Goal: Transaction & Acquisition: Purchase product/service

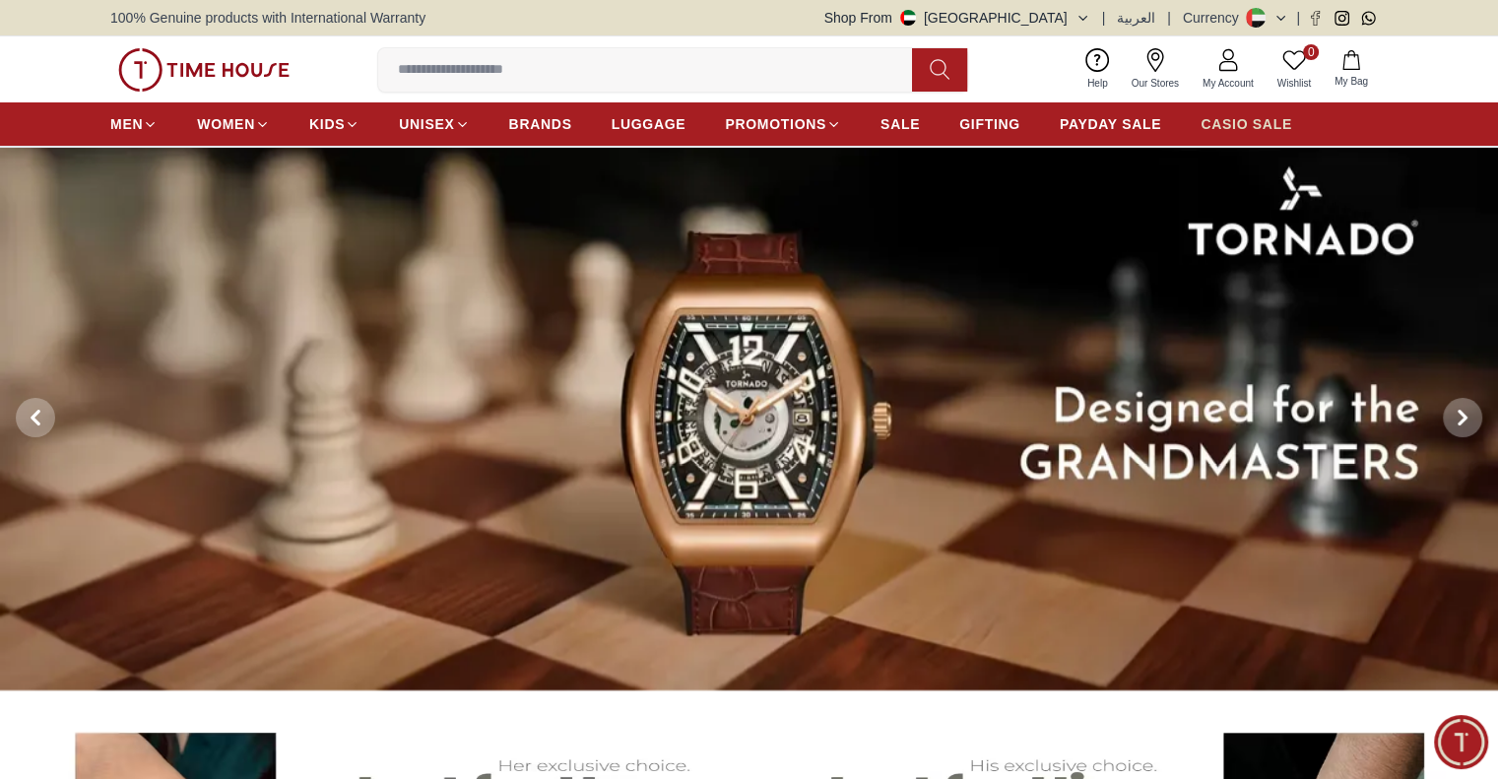
click at [1269, 121] on span "CASIO SALE" at bounding box center [1247, 124] width 92 height 20
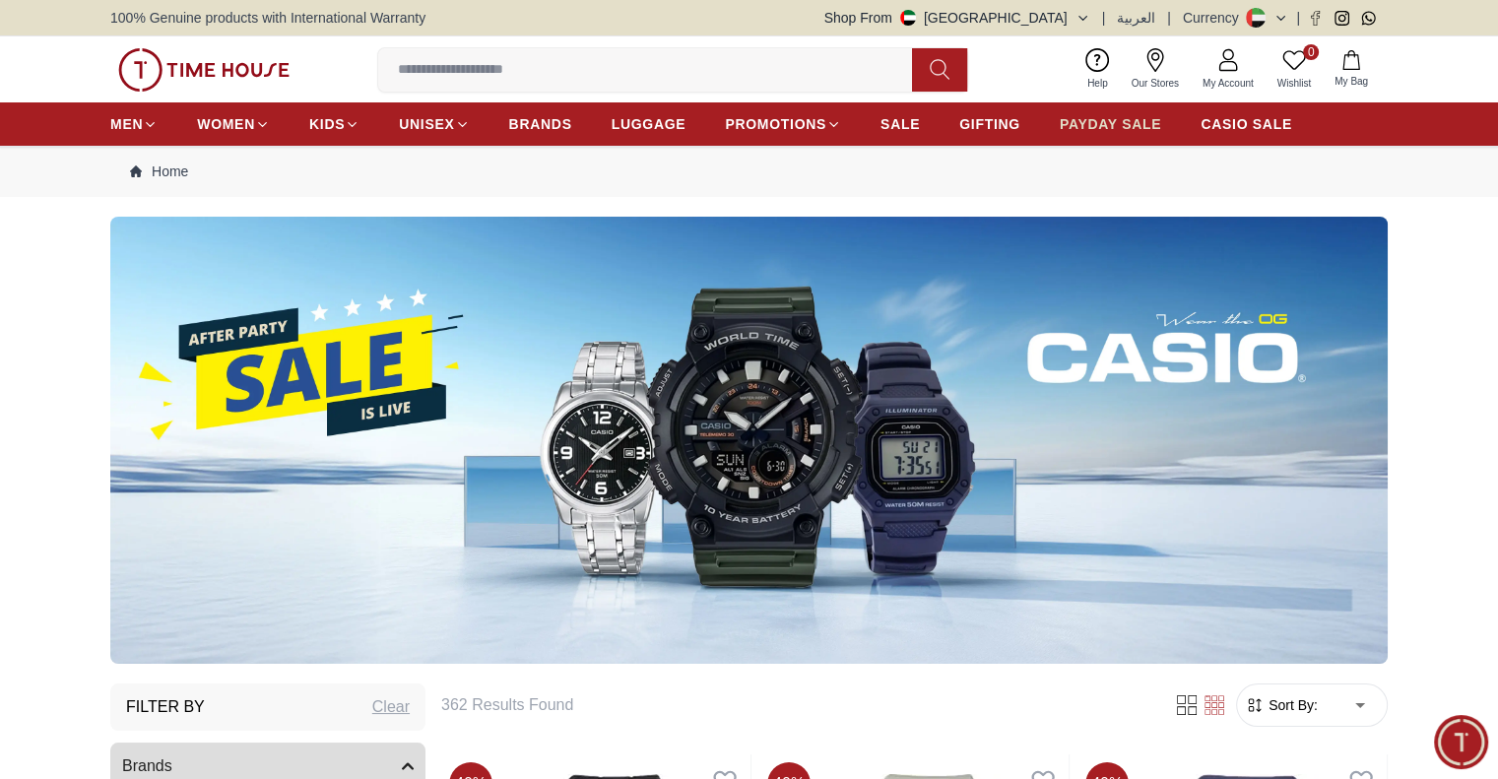
click at [1123, 117] on span "PAYDAY SALE" at bounding box center [1110, 124] width 101 height 20
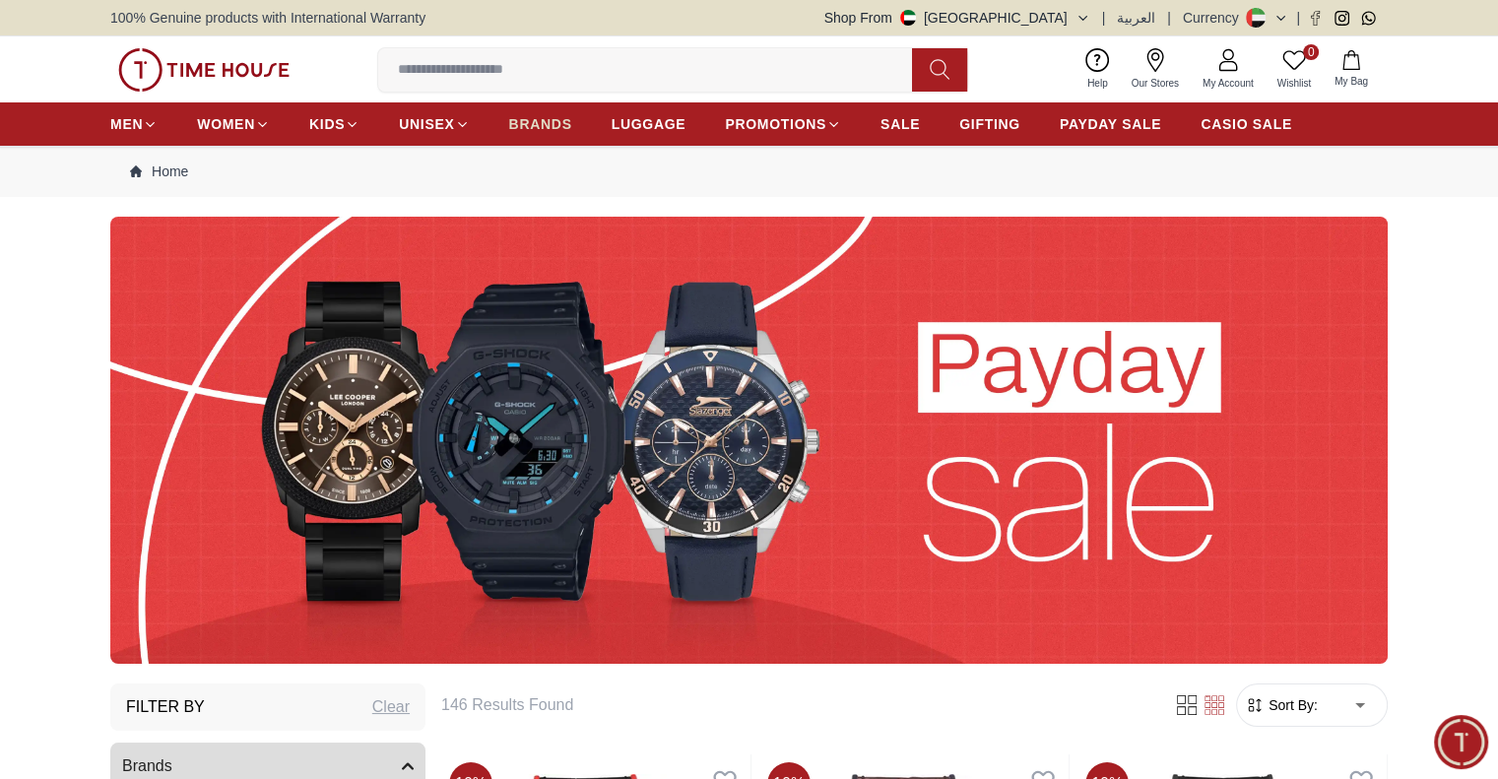
click at [536, 126] on span "BRANDS" at bounding box center [540, 124] width 63 height 20
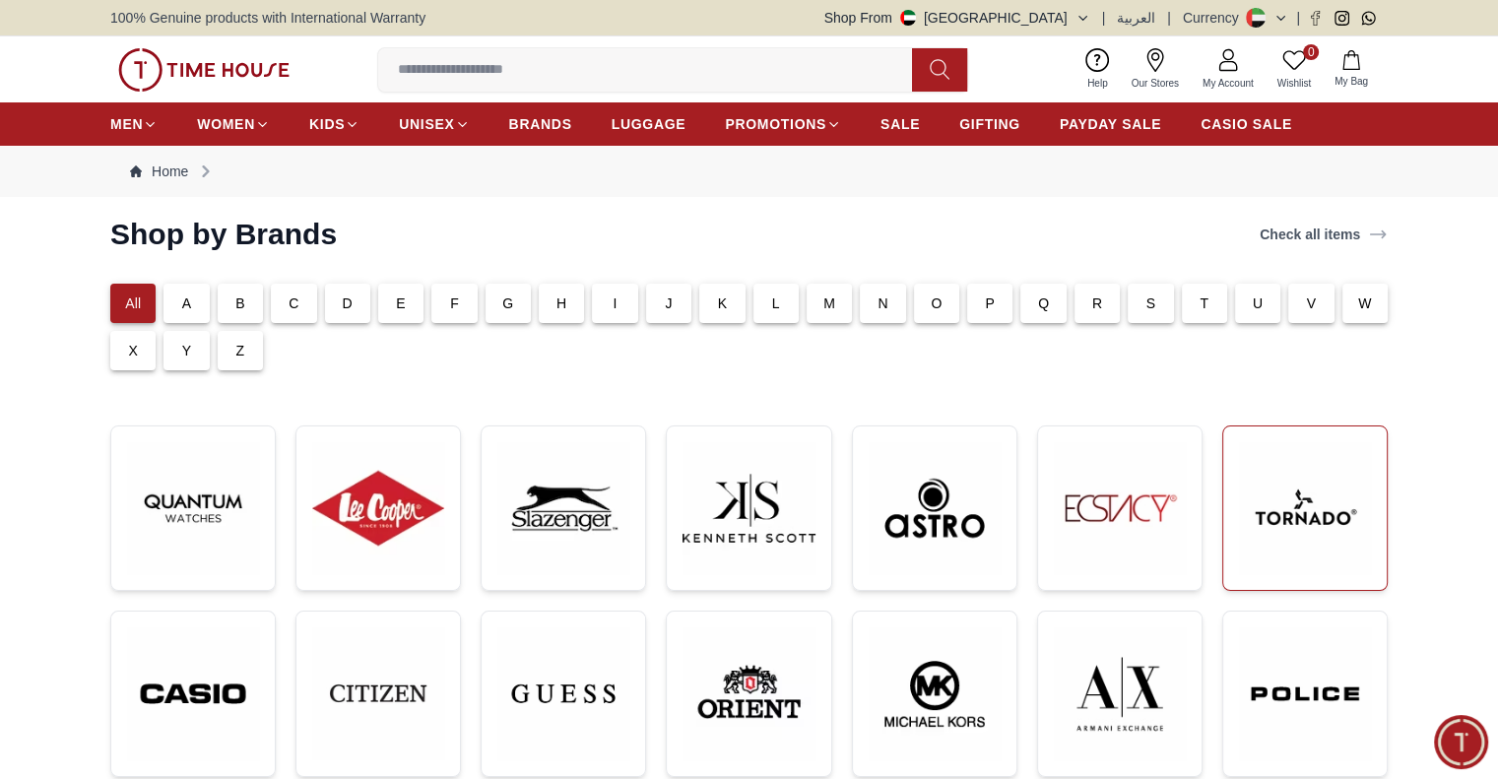
click at [1340, 511] on img at bounding box center [1305, 508] width 132 height 132
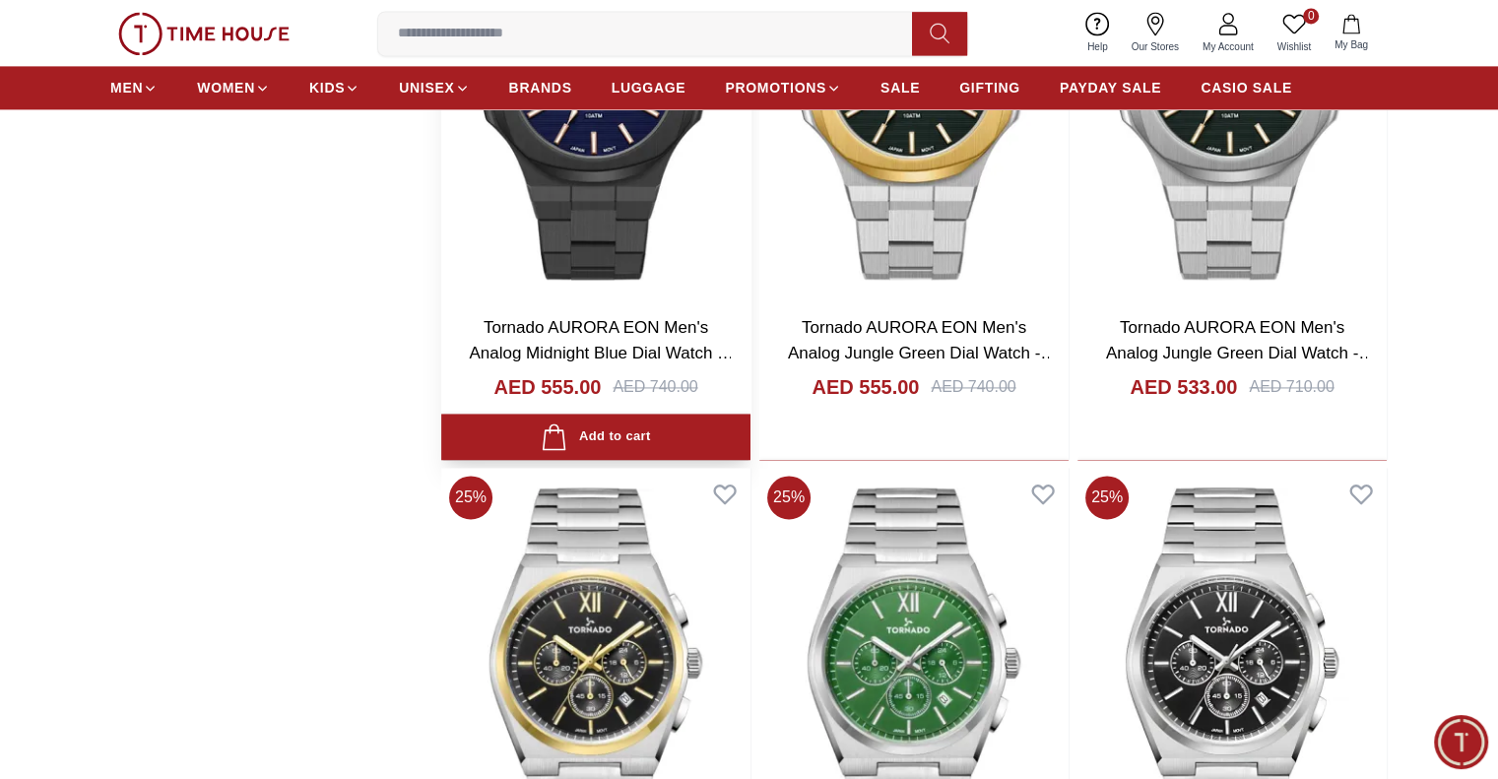
scroll to position [2857, 0]
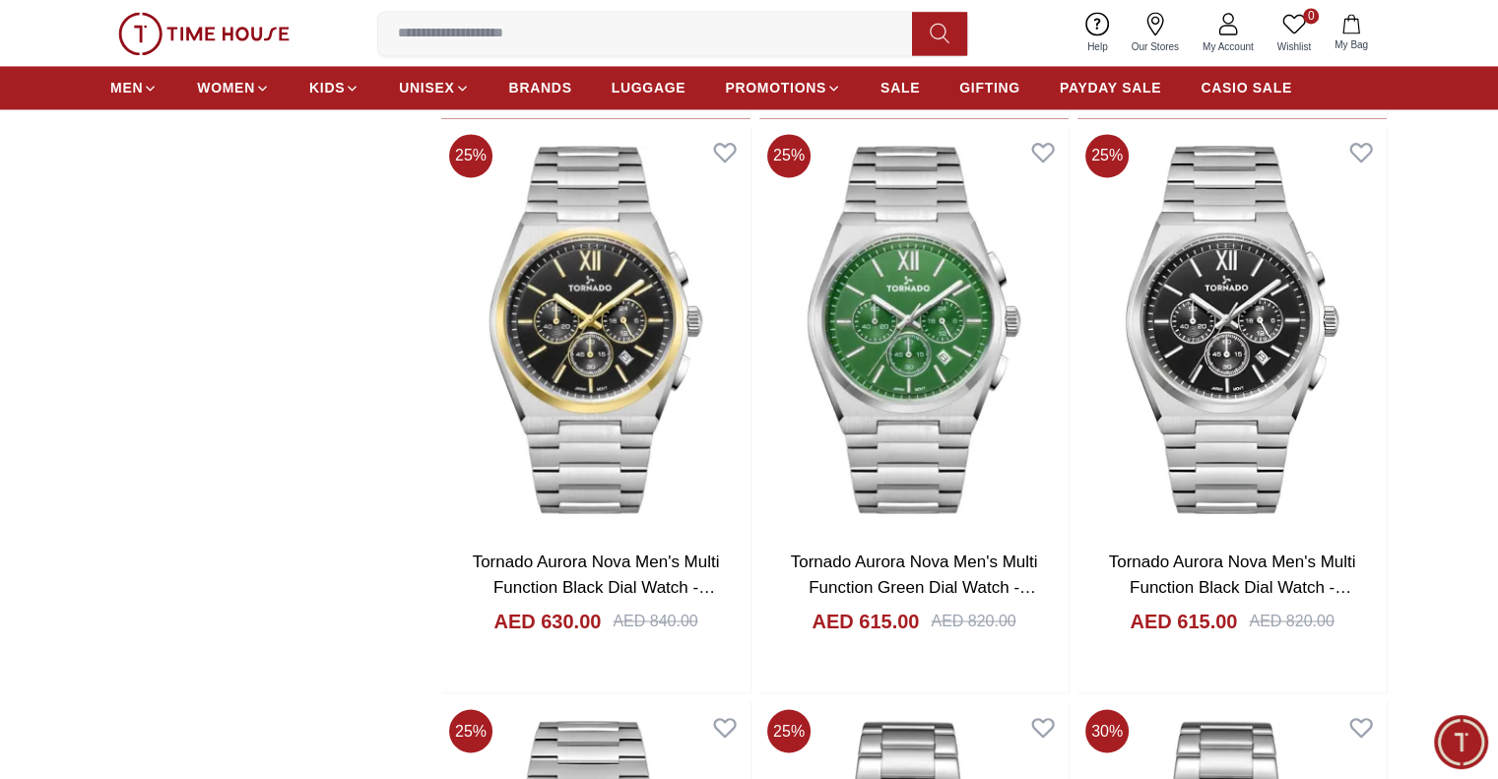
scroll to position [3251, 0]
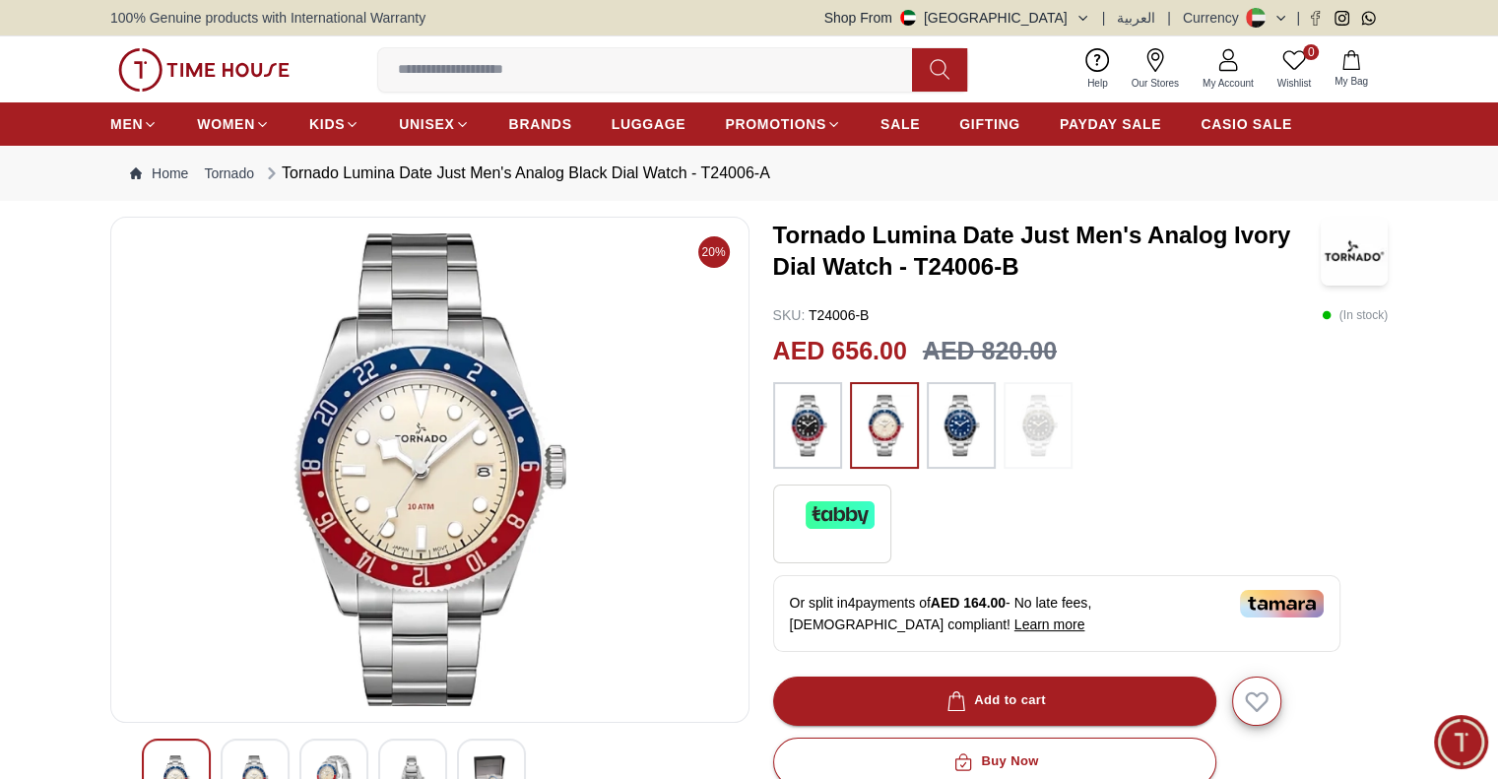
click at [1028, 421] on img at bounding box center [1038, 425] width 49 height 67
